Goal: Task Accomplishment & Management: Use online tool/utility

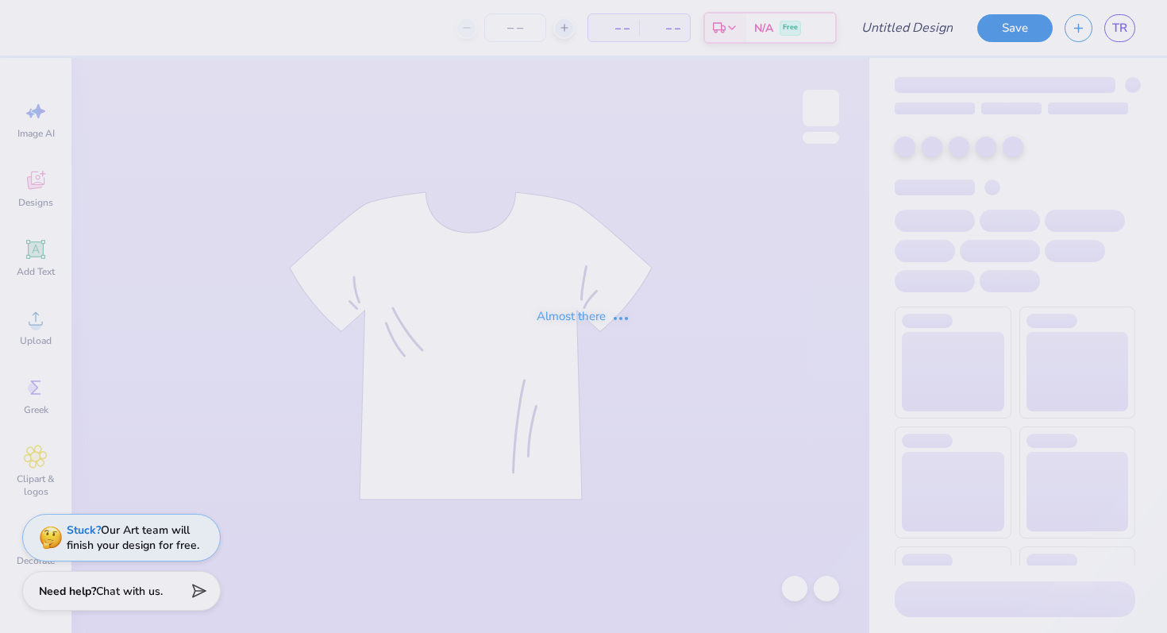
type input "bance"
type input "12"
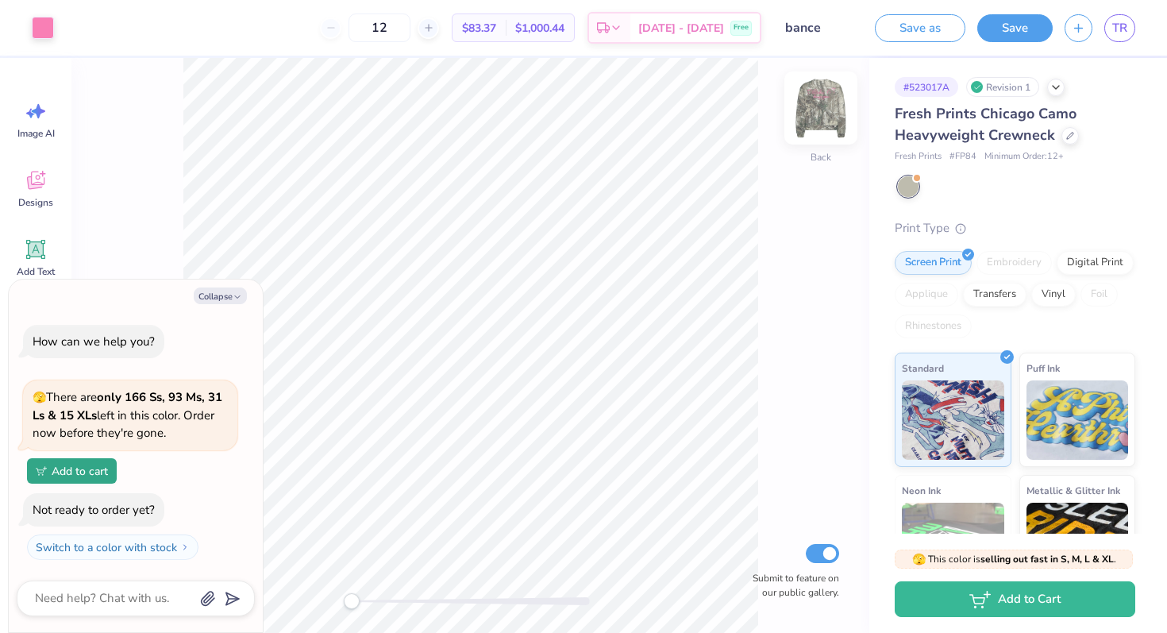
click at [821, 109] on img at bounding box center [820, 107] width 63 height 63
click at [226, 294] on button "Collapse" at bounding box center [220, 295] width 53 height 17
type textarea "x"
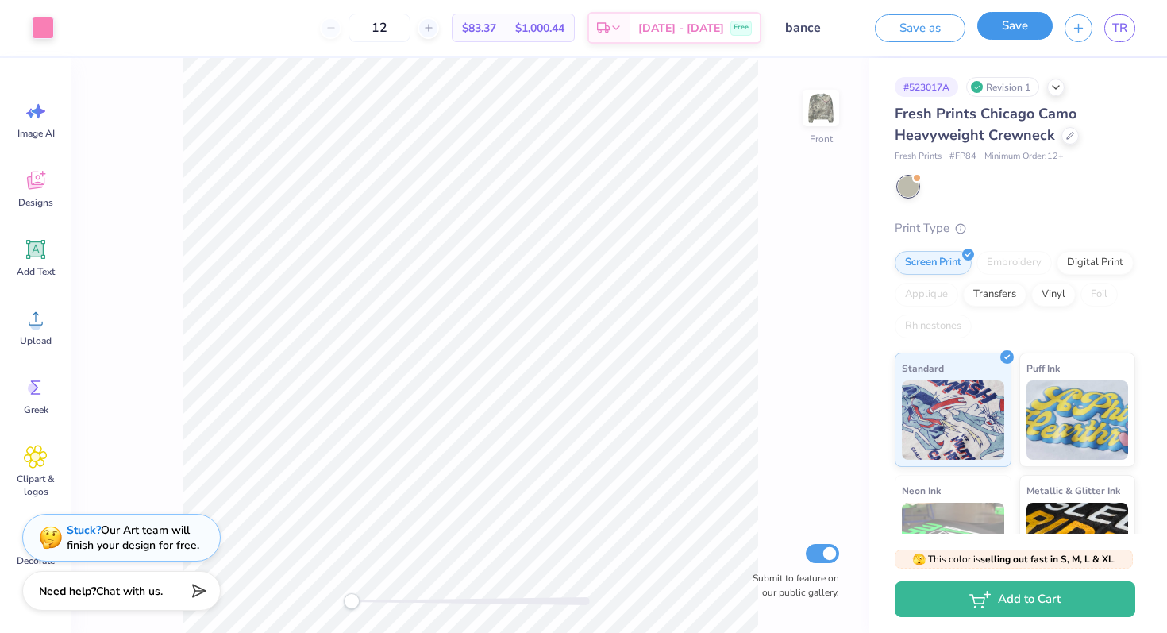
click at [1009, 33] on button "Save" at bounding box center [1014, 26] width 75 height 28
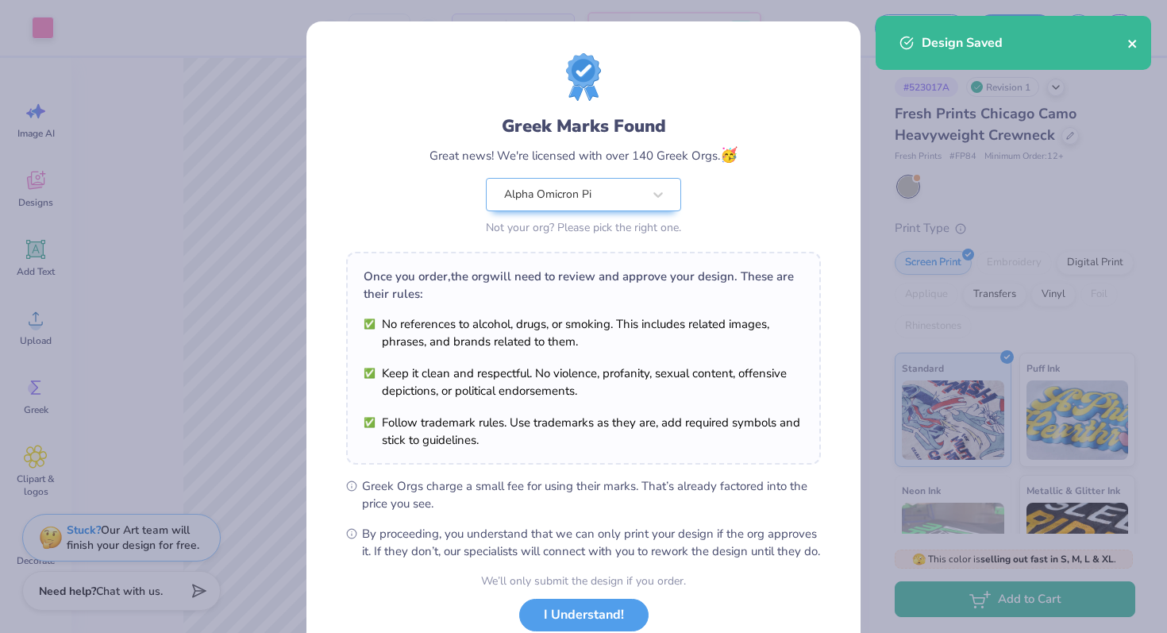
click at [1135, 44] on icon "close" at bounding box center [1132, 43] width 11 height 13
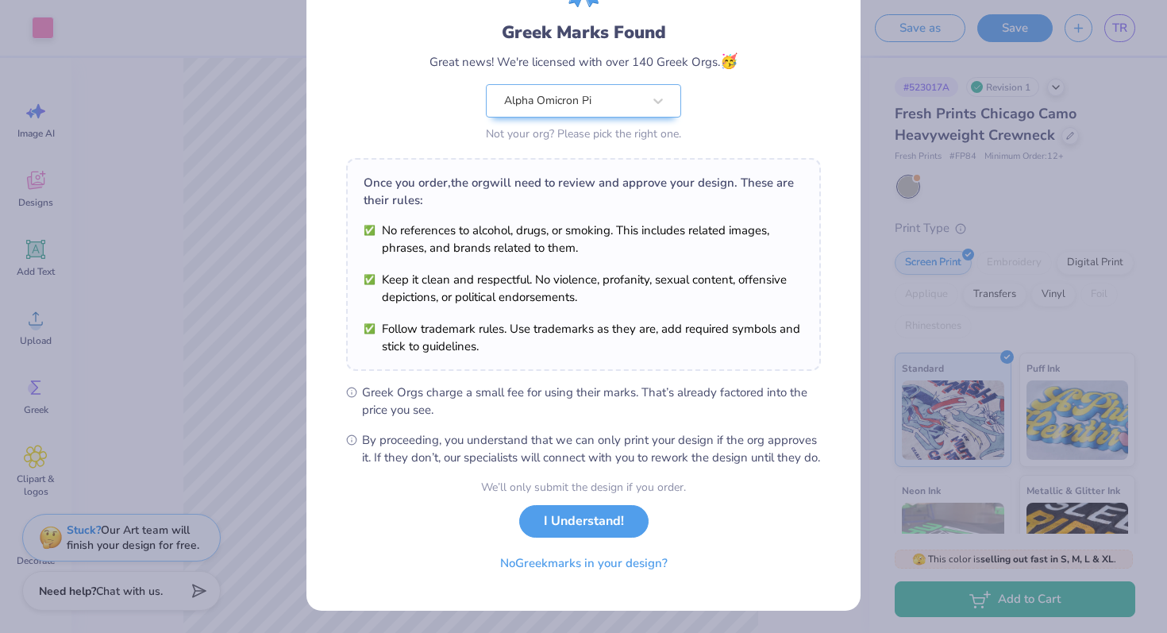
scroll to position [110, 0]
click at [556, 521] on button "I Understand!" at bounding box center [583, 517] width 129 height 33
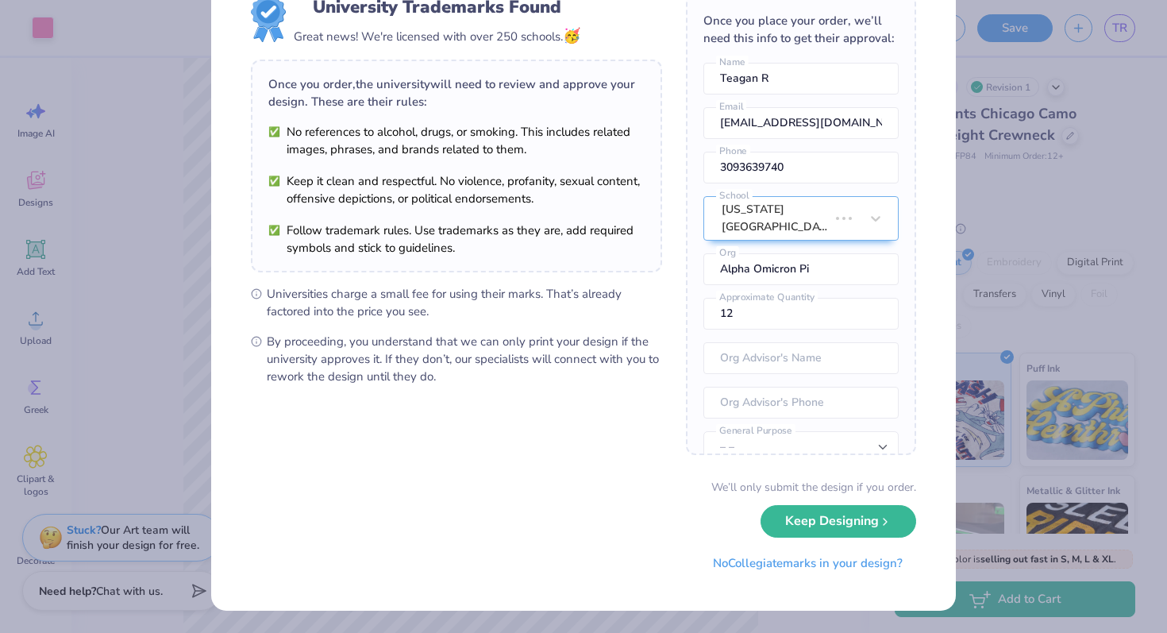
scroll to position [0, 0]
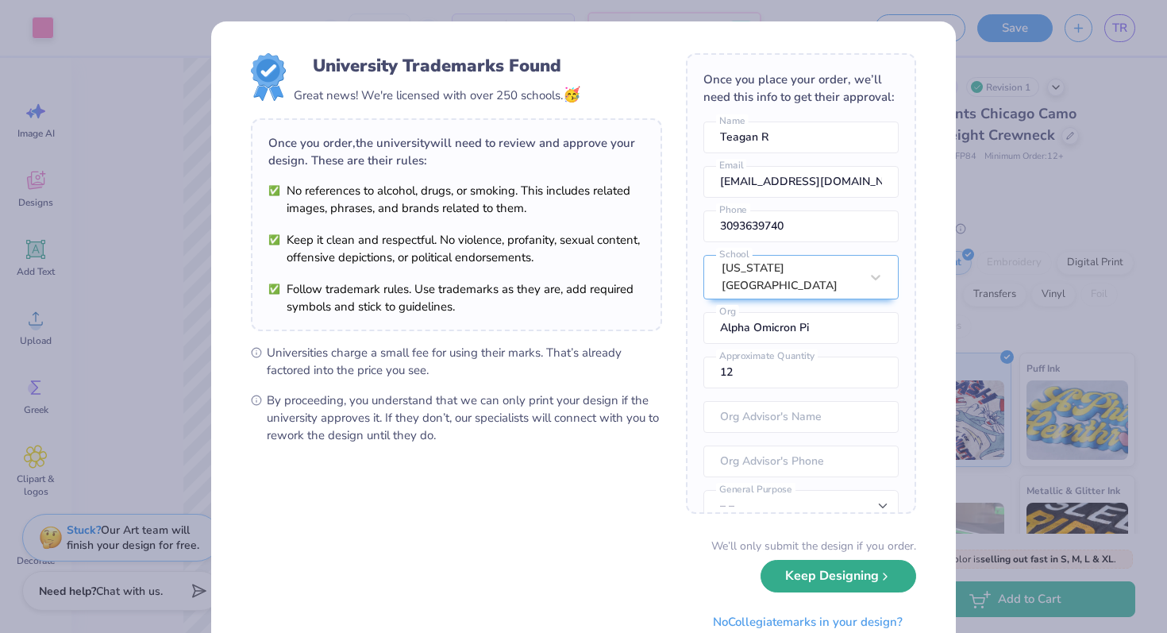
click at [876, 583] on button "Keep Designing" at bounding box center [838, 576] width 156 height 33
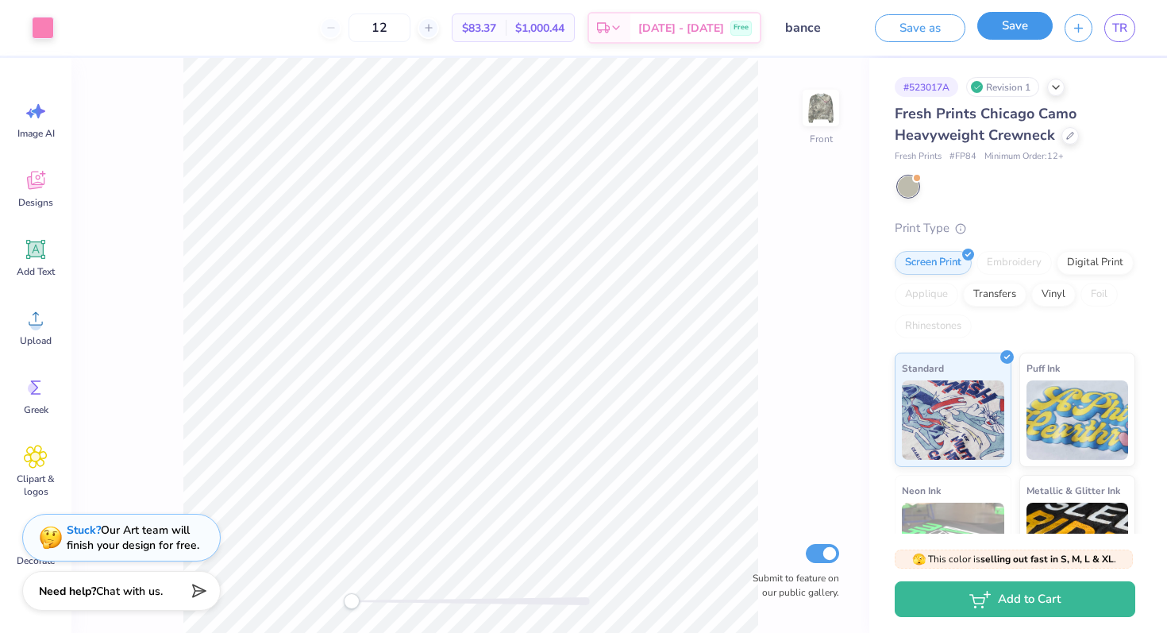
click at [1031, 34] on button "Save" at bounding box center [1014, 26] width 75 height 28
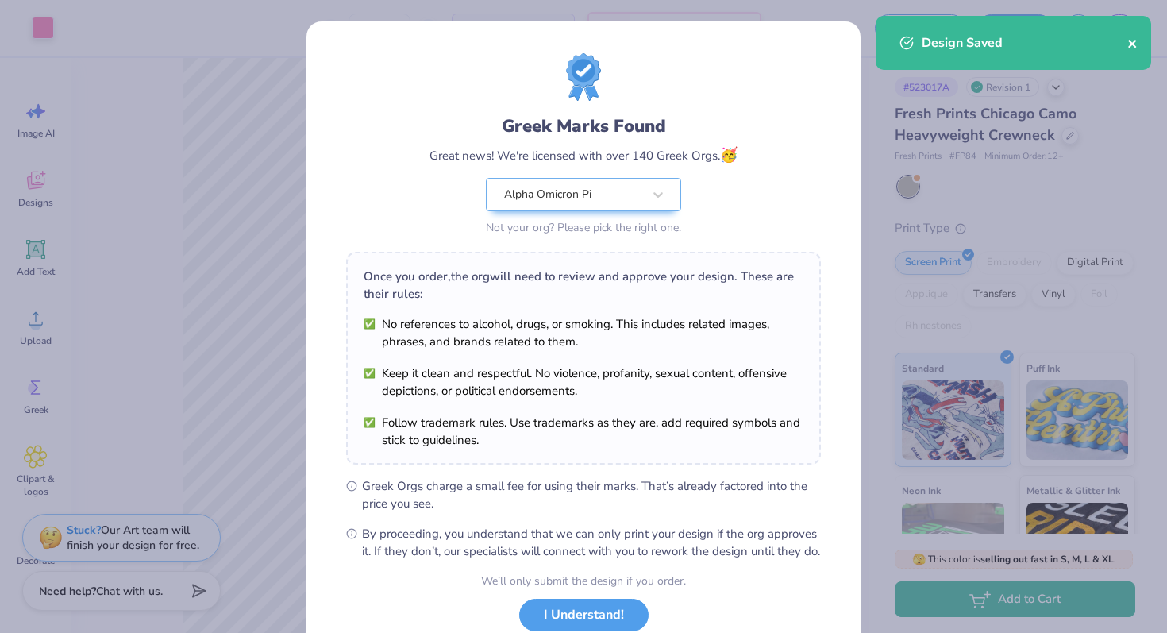
click at [1127, 42] on icon "close" at bounding box center [1132, 43] width 11 height 13
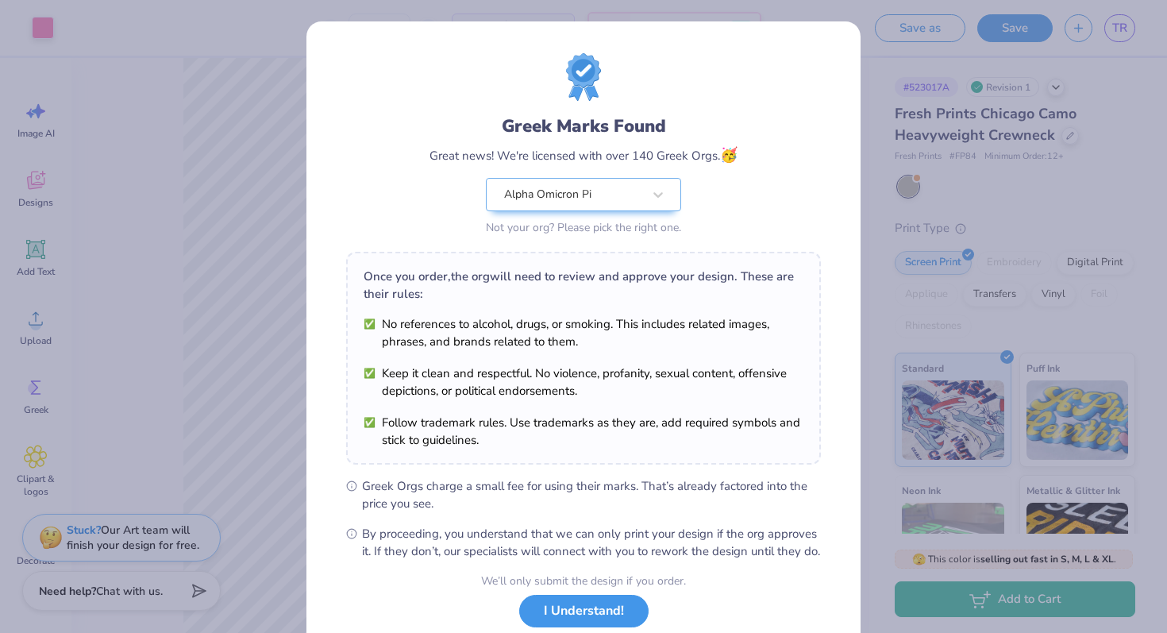
click at [590, 627] on button "I Understand!" at bounding box center [583, 610] width 129 height 33
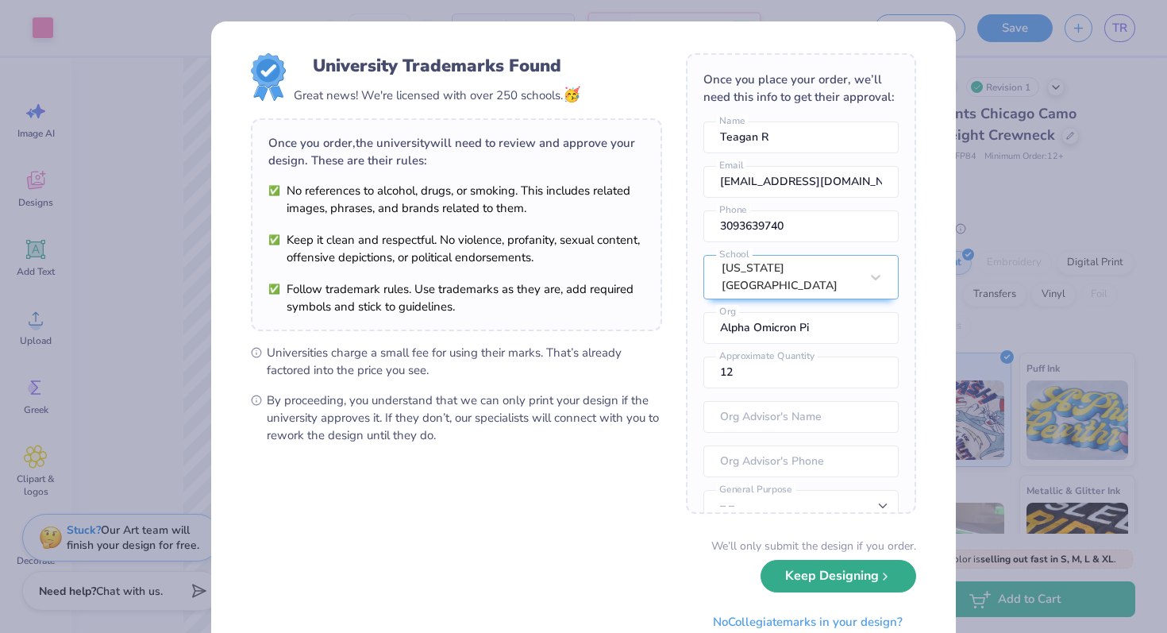
click at [804, 585] on button "Keep Designing" at bounding box center [838, 576] width 156 height 33
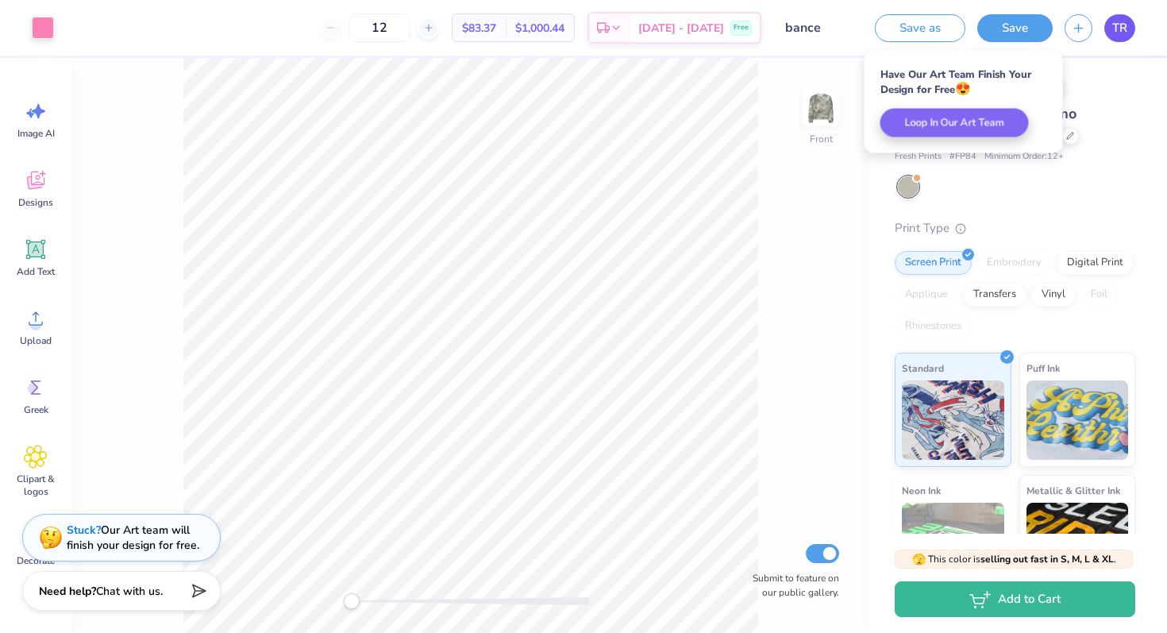
click at [1120, 30] on span "TR" at bounding box center [1119, 28] width 15 height 18
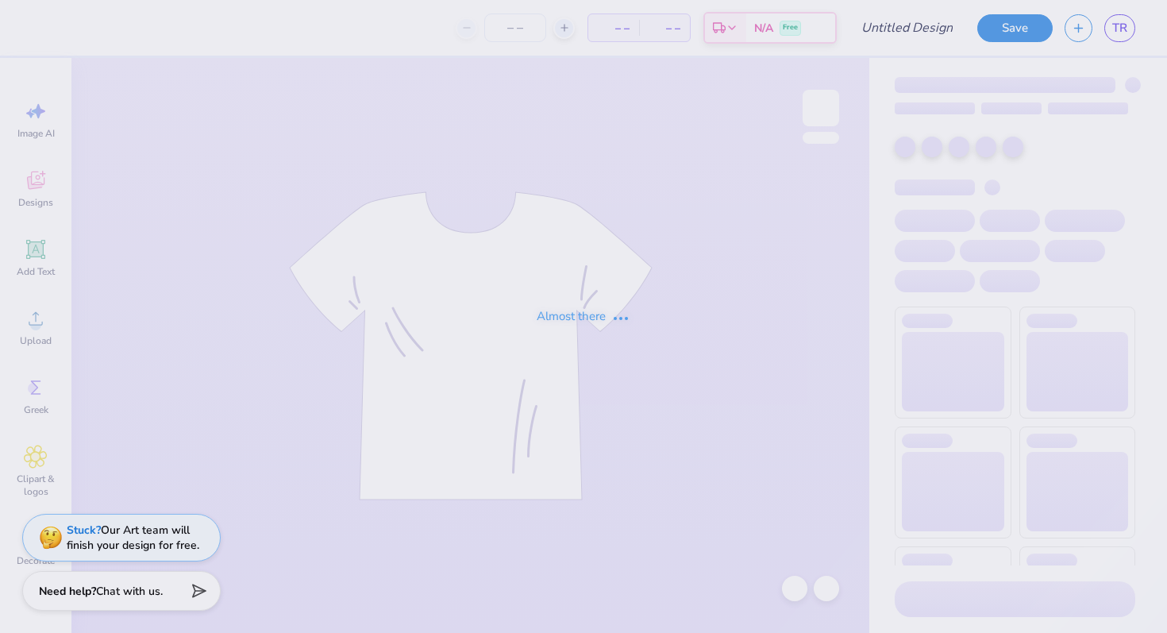
type input "bance 1"
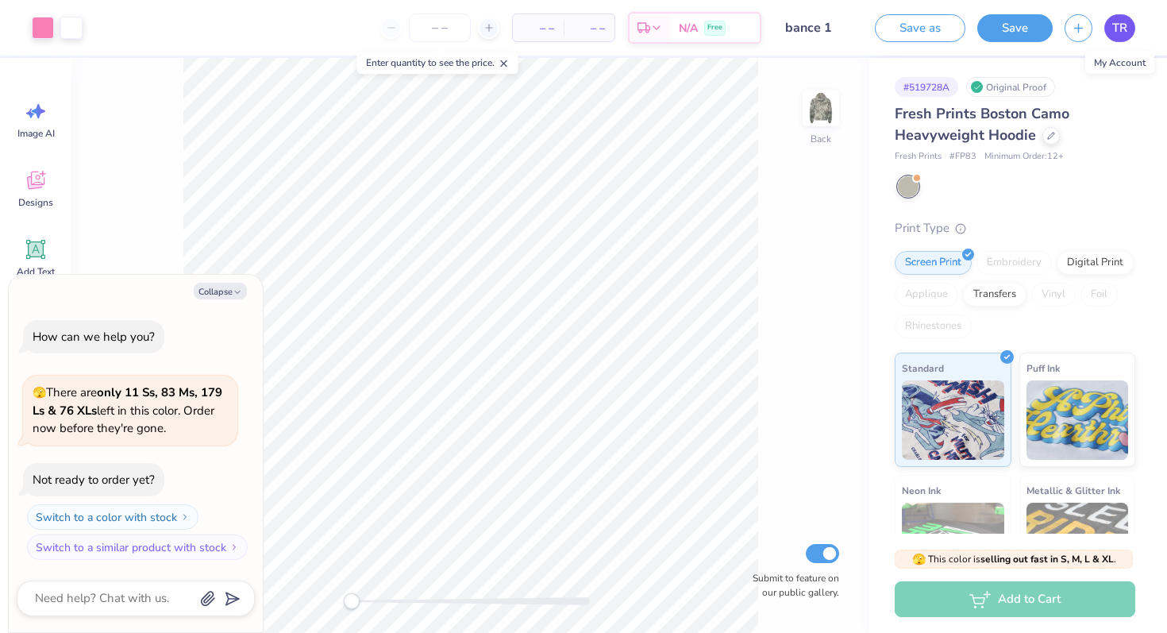
click at [1121, 21] on span "TR" at bounding box center [1119, 28] width 15 height 18
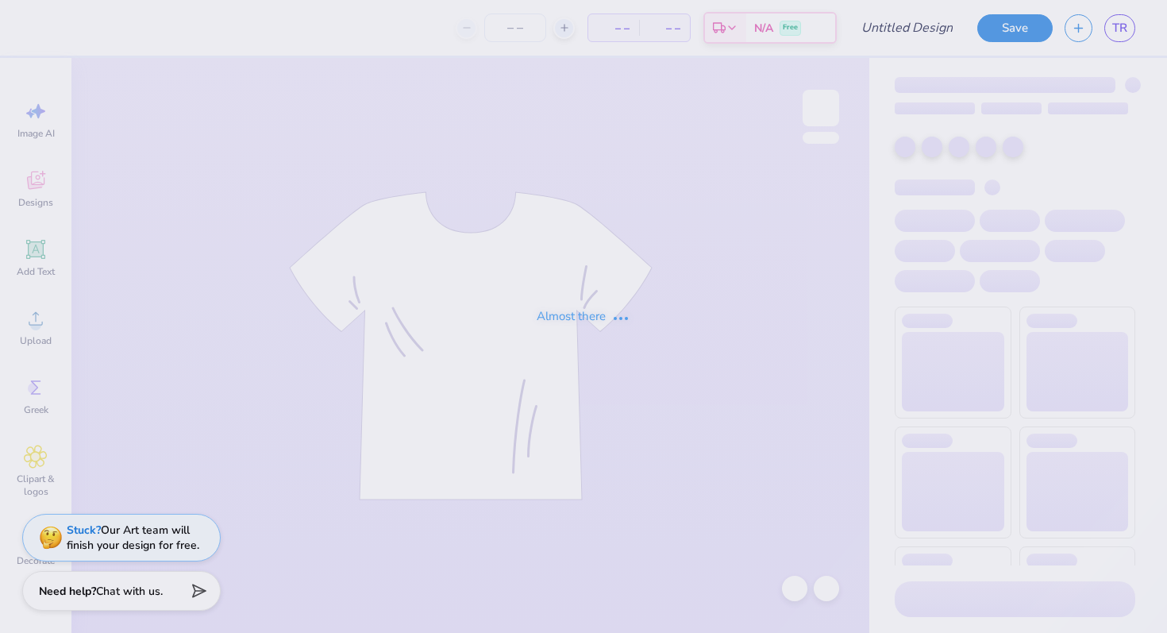
type input "Bance 2"
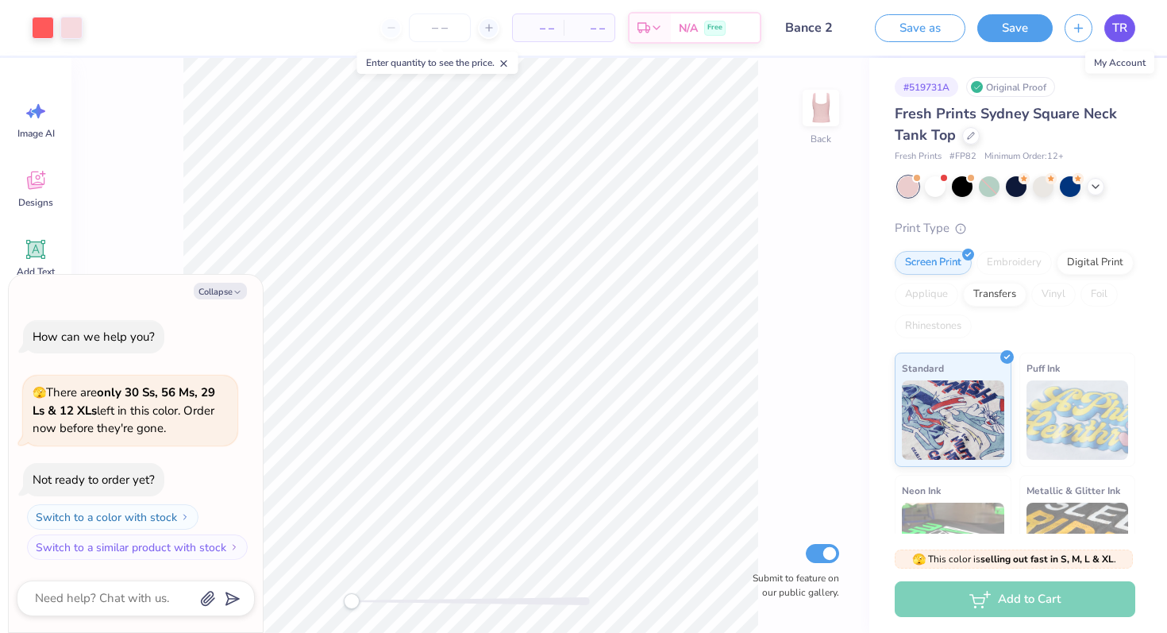
click at [1128, 25] on link "TR" at bounding box center [1119, 28] width 31 height 28
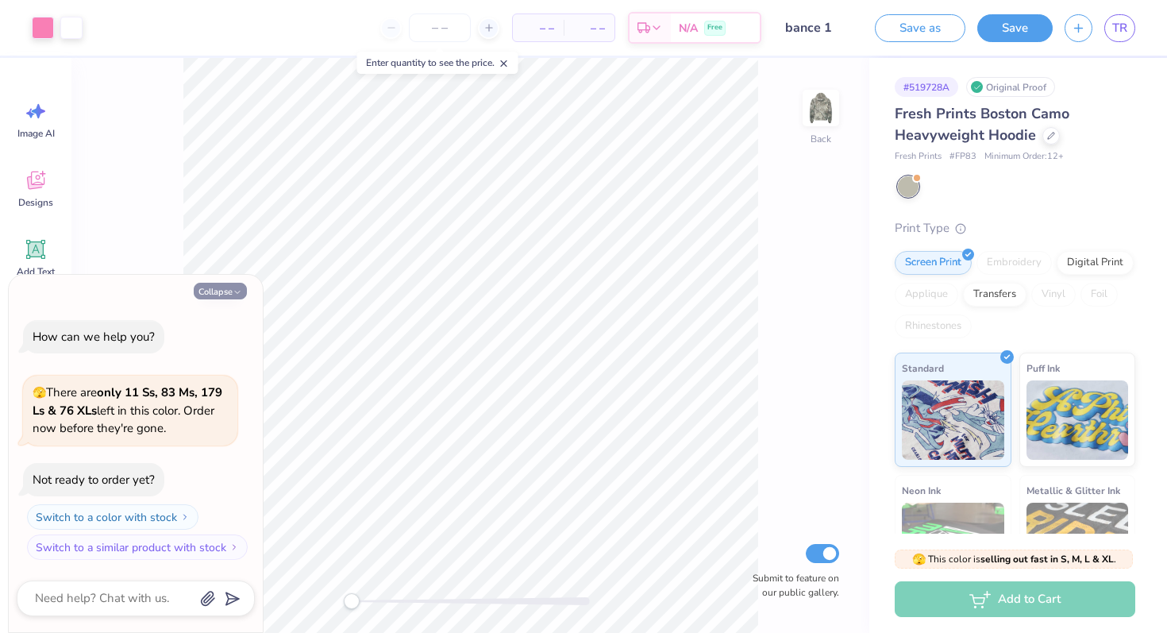
click at [226, 294] on button "Collapse" at bounding box center [220, 291] width 53 height 17
type textarea "x"
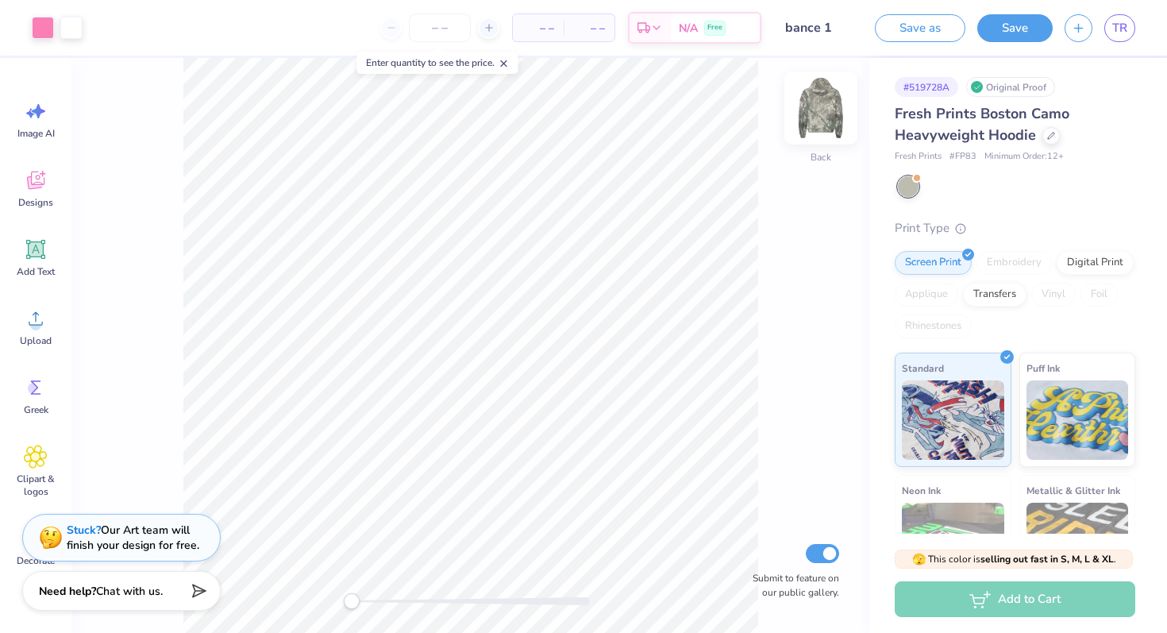
click at [808, 107] on img at bounding box center [820, 107] width 63 height 63
click at [819, 109] on img at bounding box center [820, 107] width 63 height 63
click at [1129, 33] on link "TR" at bounding box center [1119, 28] width 31 height 28
